Goal: Feedback & Contribution: Contribute content

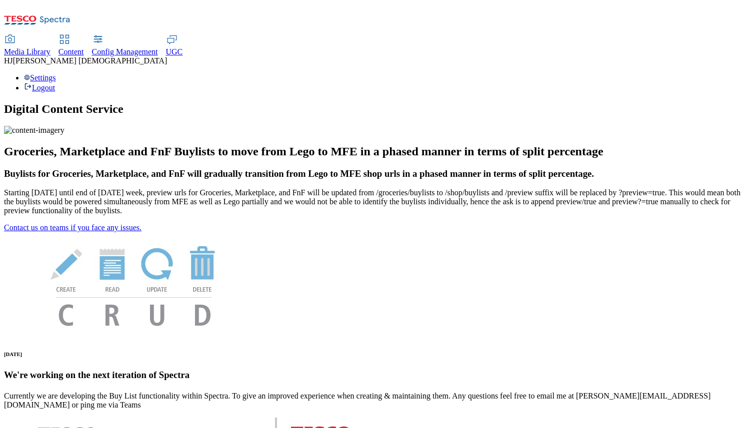
click at [50, 47] on span "Media Library" at bounding box center [27, 51] width 46 height 8
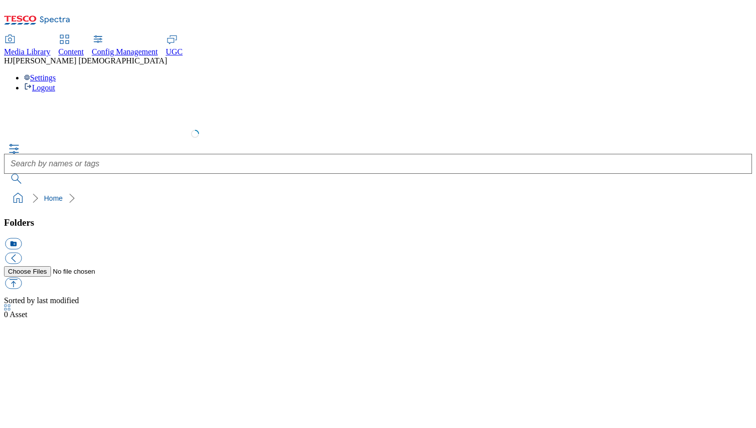
select select "flare-test"
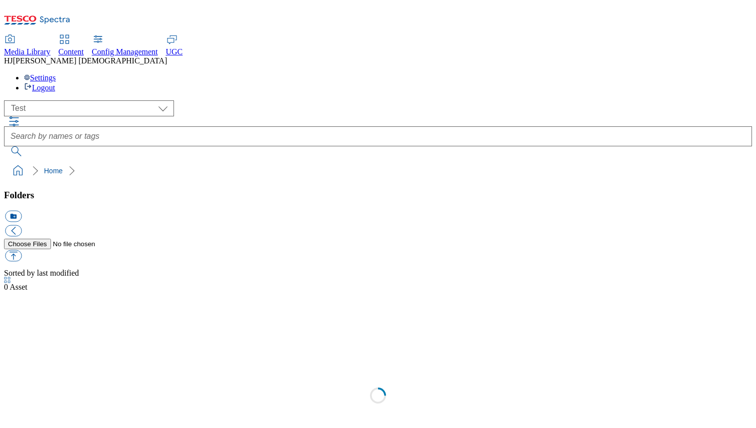
scroll to position [0, 0]
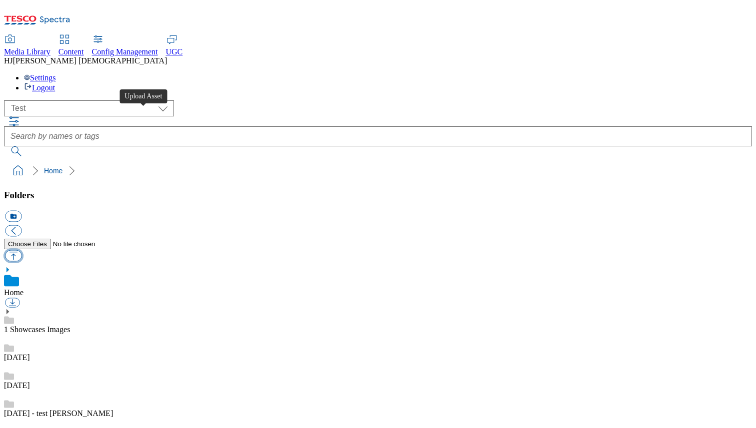
click at [21, 250] on button "button" at bounding box center [13, 255] width 16 height 11
type input "C:\fakepath\splash123.jpeg"
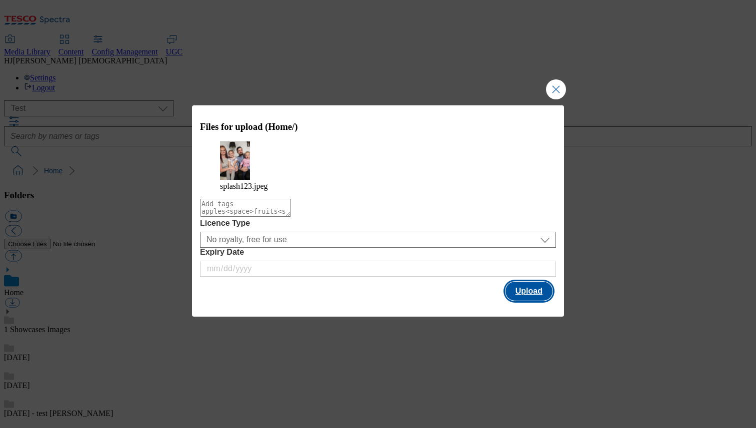
click at [533, 286] on button "Upload" at bounding box center [528, 291] width 47 height 19
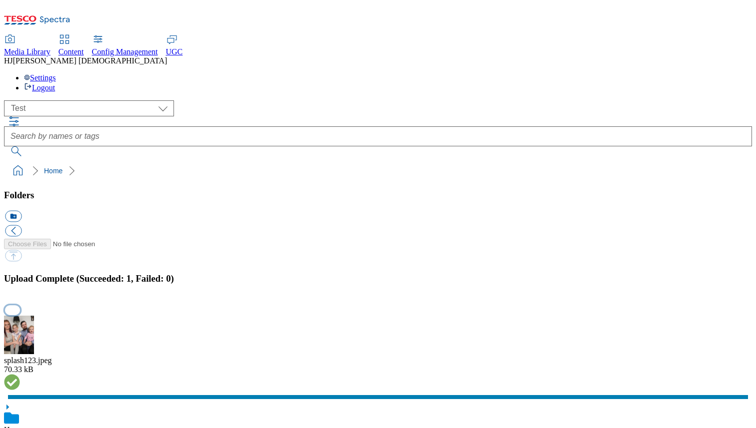
click at [20, 305] on button "button" at bounding box center [12, 309] width 15 height 9
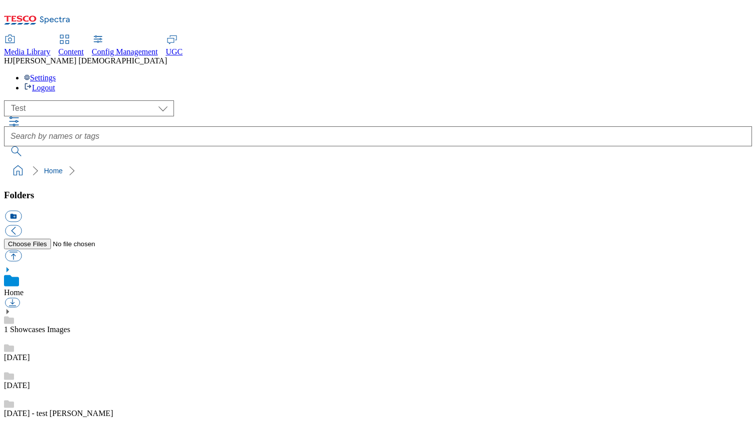
click at [30, 353] on link "[DATE]" at bounding box center [17, 357] width 26 height 8
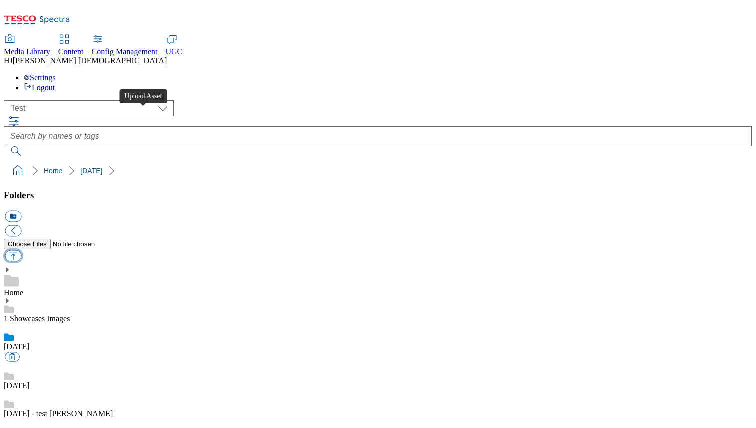
click at [21, 250] on button "button" at bounding box center [13, 255] width 16 height 11
type input "C:\fakepath\splash123.jpeg"
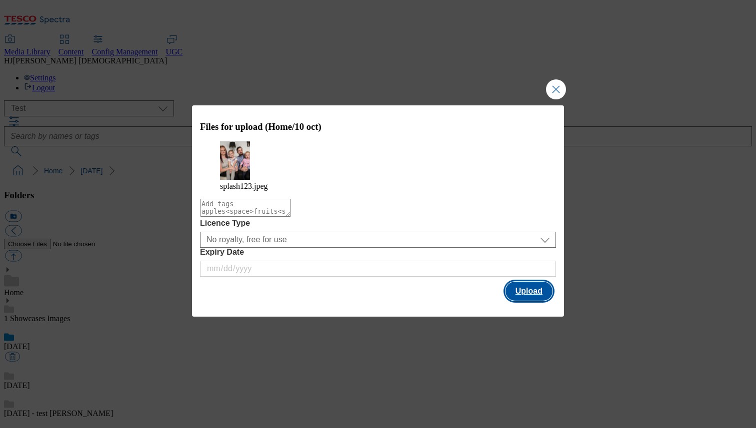
click at [533, 287] on button "Upload" at bounding box center [528, 291] width 47 height 19
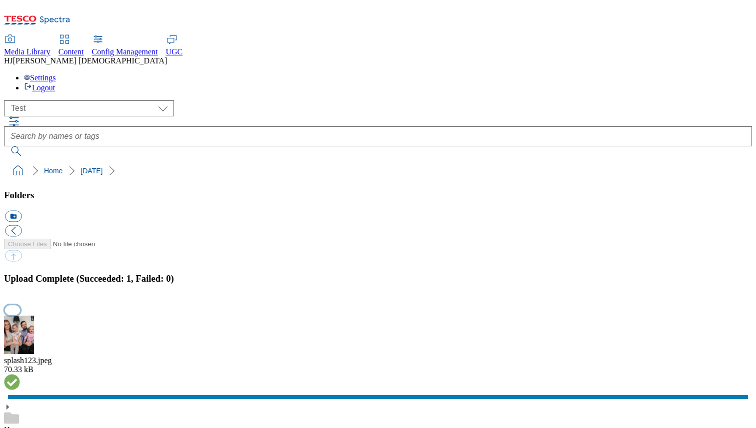
click at [20, 305] on button "button" at bounding box center [12, 309] width 15 height 9
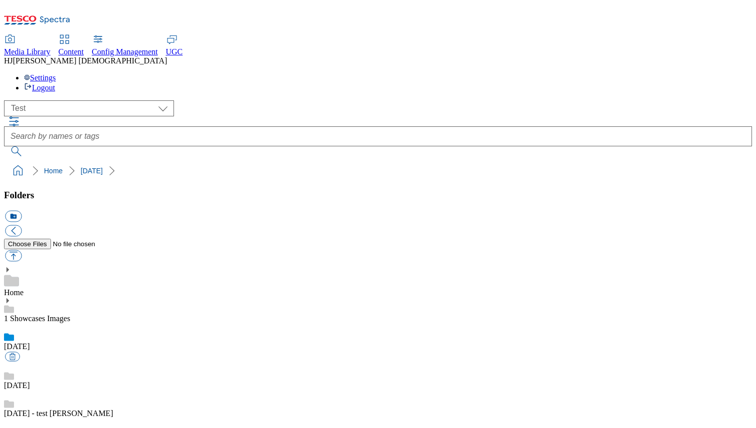
drag, startPoint x: 385, startPoint y: 157, endPoint x: 606, endPoint y: 0, distance: 270.7
